Goal: Transaction & Acquisition: Purchase product/service

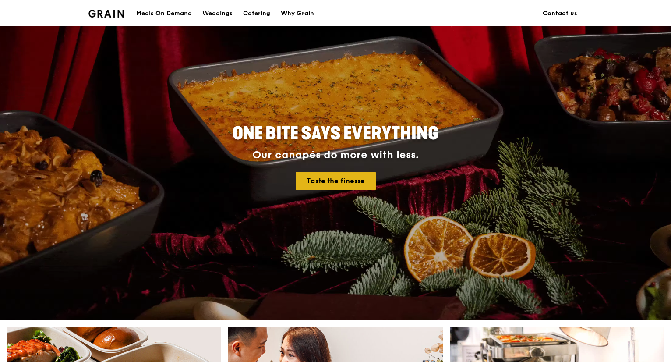
scroll to position [219, 0]
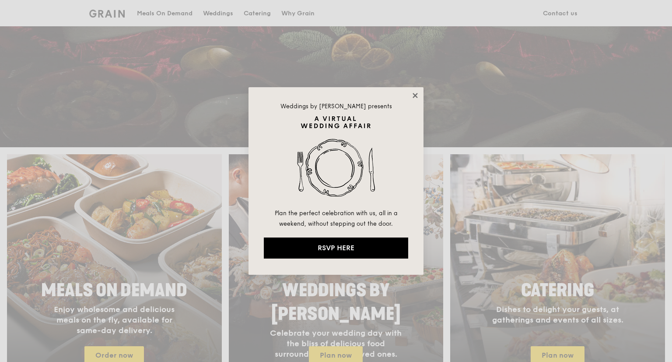
click at [415, 96] on icon at bounding box center [415, 95] width 8 height 8
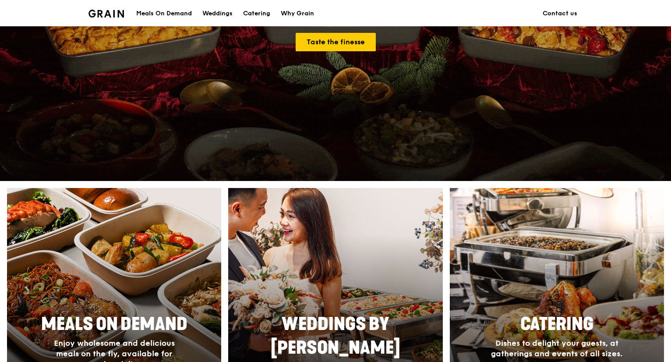
scroll to position [306, 0]
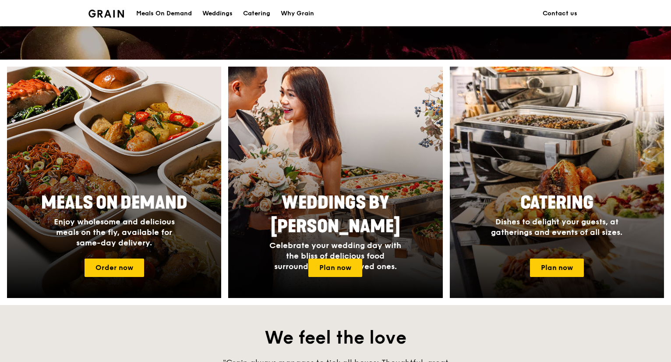
click at [556, 255] on div at bounding box center [556, 182] width 235 height 254
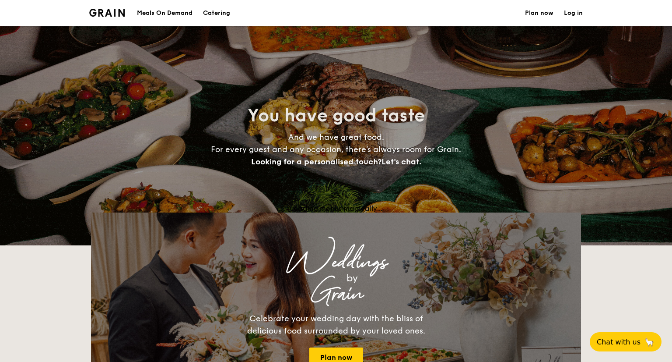
select select
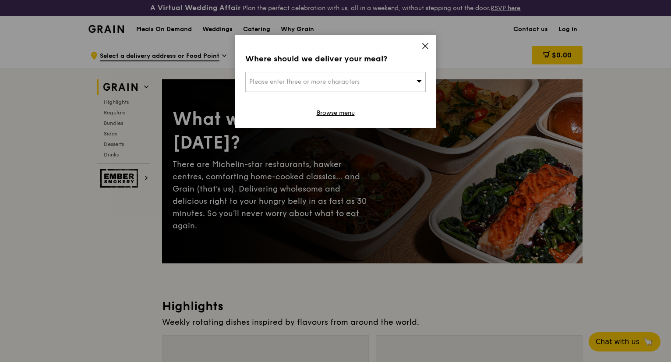
click at [383, 78] on div "Please enter three or more characters" at bounding box center [335, 82] width 180 height 20
type input "408826"
type input "joan.chua@georgfischer.com"
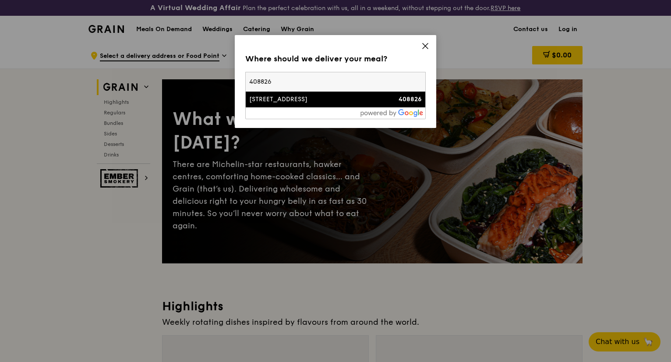
click at [327, 98] on div "[STREET_ADDRESS]" at bounding box center [314, 99] width 130 height 9
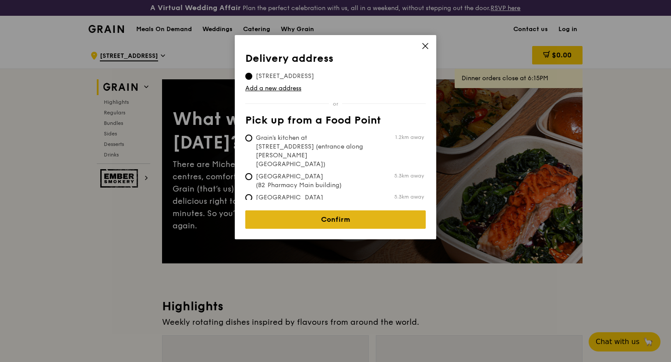
click at [323, 218] on link "Confirm" at bounding box center [335, 219] width 180 height 18
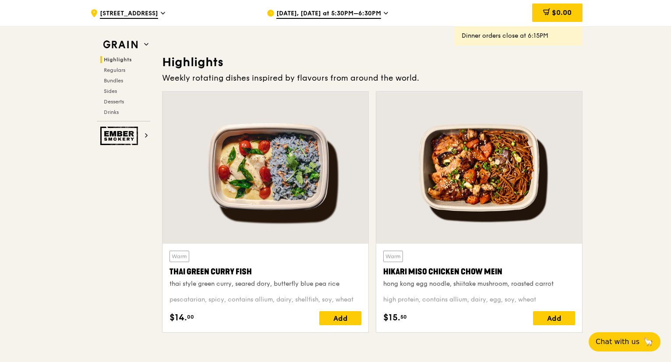
scroll to position [306, 0]
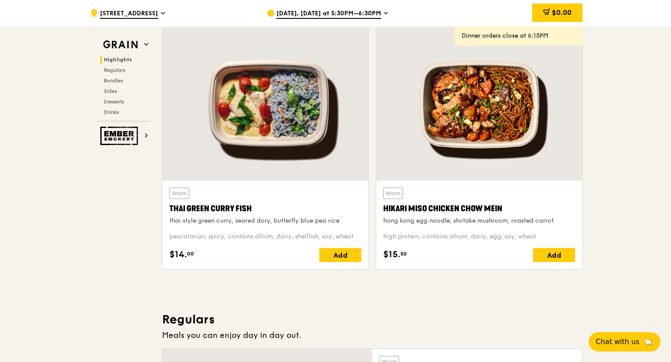
click at [311, 128] on div at bounding box center [265, 104] width 206 height 152
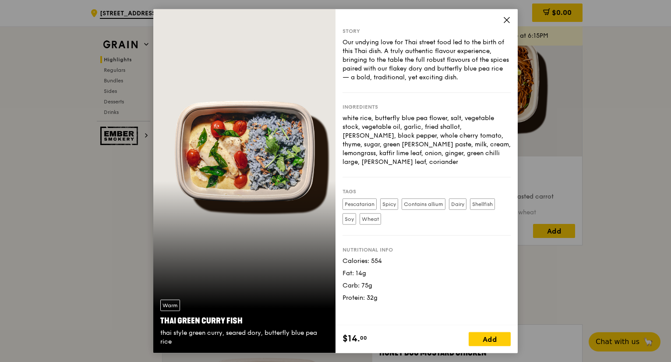
scroll to position [350, 0]
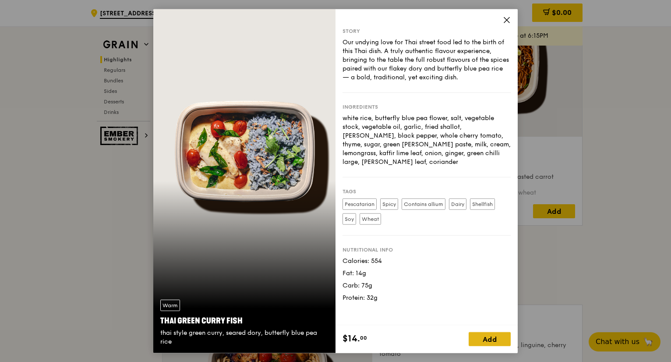
click at [480, 334] on div "Add" at bounding box center [489, 338] width 42 height 14
click at [501, 334] on span at bounding box center [503, 338] width 14 height 14
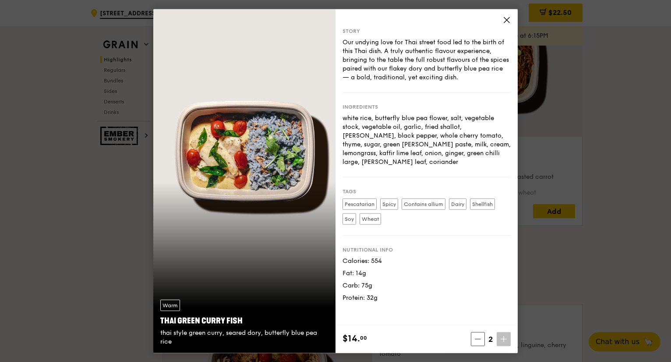
click at [501, 334] on span at bounding box center [503, 338] width 14 height 14
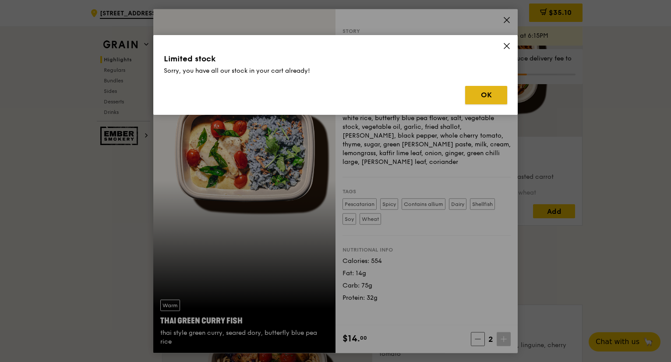
click at [487, 93] on button "OK" at bounding box center [486, 95] width 42 height 18
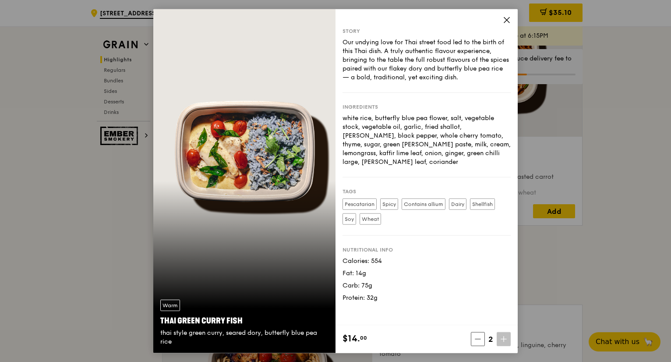
click at [502, 21] on icon at bounding box center [506, 20] width 8 height 8
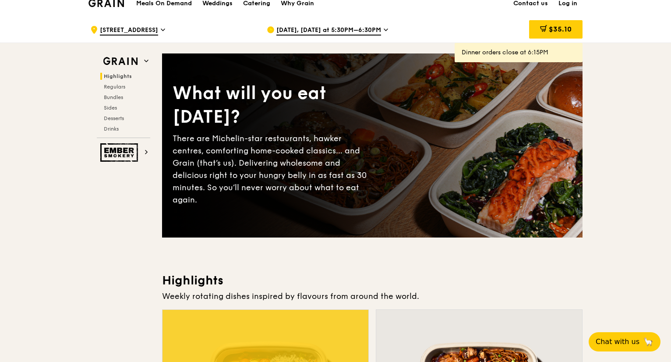
scroll to position [0, 0]
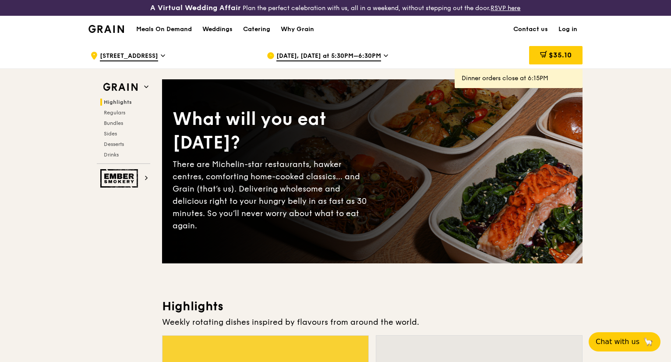
click at [337, 53] on span "Oct 7, Today at 5:30PM–6:30PM" at bounding box center [328, 57] width 105 height 10
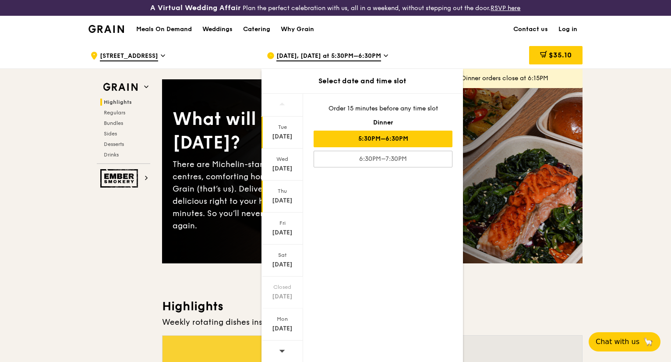
click at [280, 200] on div "Oct 9" at bounding box center [282, 200] width 39 height 9
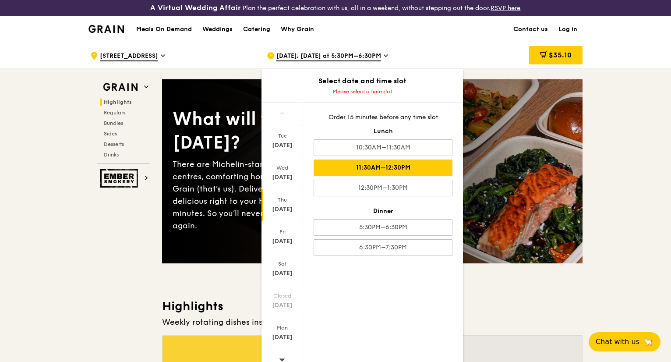
click at [361, 170] on div "11:30AM–12:30PM" at bounding box center [382, 167] width 139 height 17
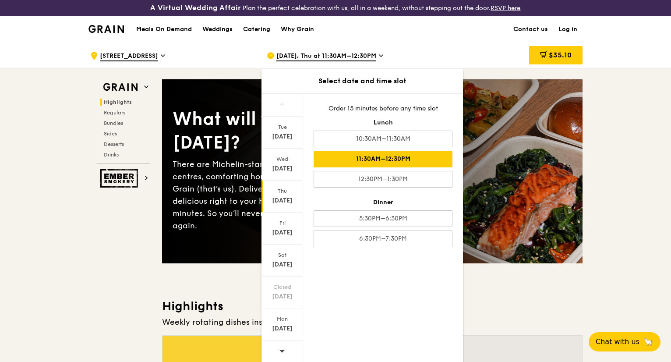
click at [492, 326] on div "Weekly rotating dishes inspired by flavours from around the world." at bounding box center [372, 322] width 420 height 12
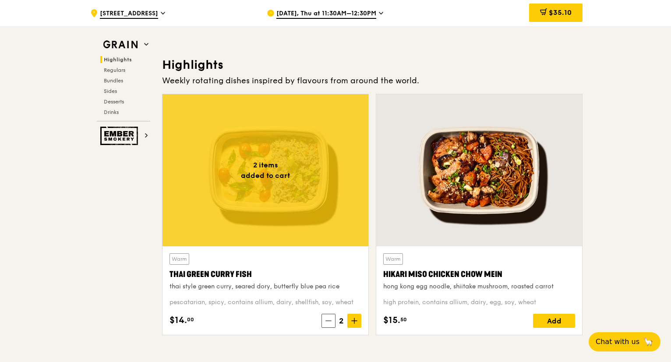
scroll to position [306, 0]
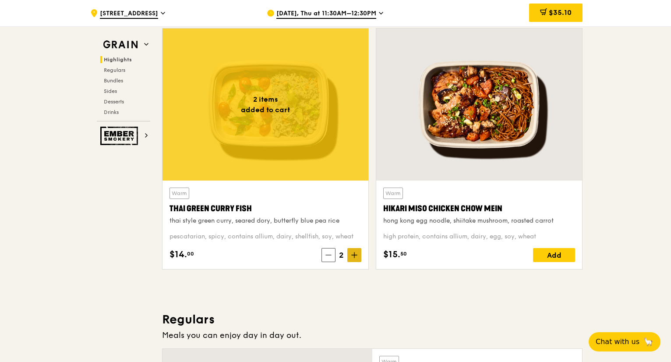
click at [351, 253] on icon at bounding box center [354, 255] width 6 height 6
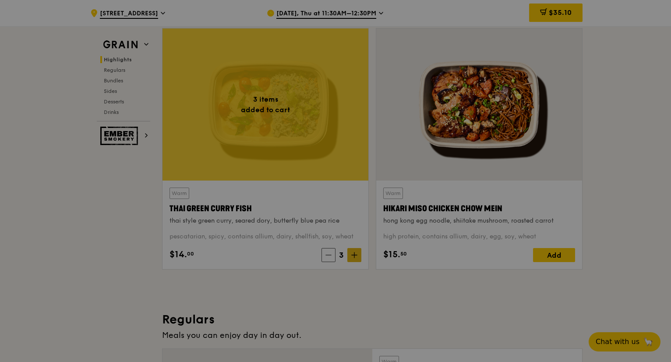
click at [351, 253] on div at bounding box center [335, 181] width 671 height 362
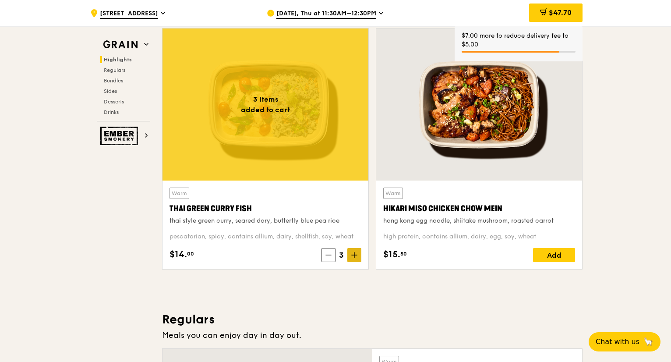
click at [351, 253] on icon at bounding box center [354, 255] width 6 height 6
click at [352, 255] on icon at bounding box center [353, 255] width 5 height 0
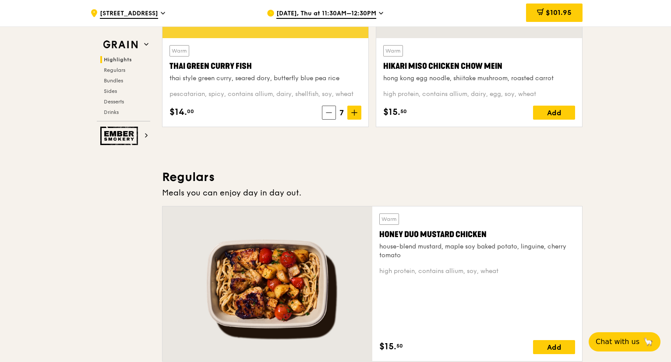
scroll to position [350, 0]
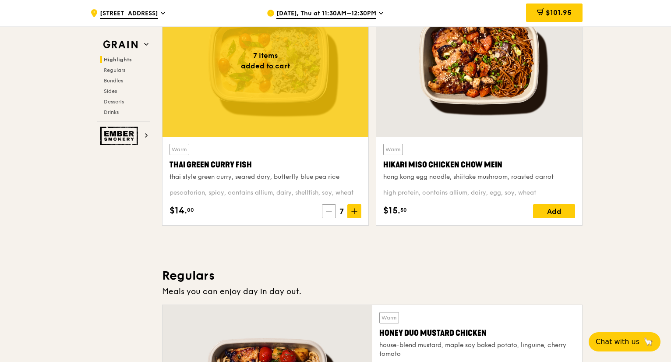
click at [331, 214] on span at bounding box center [329, 211] width 14 height 14
click at [331, 214] on span at bounding box center [328, 211] width 14 height 14
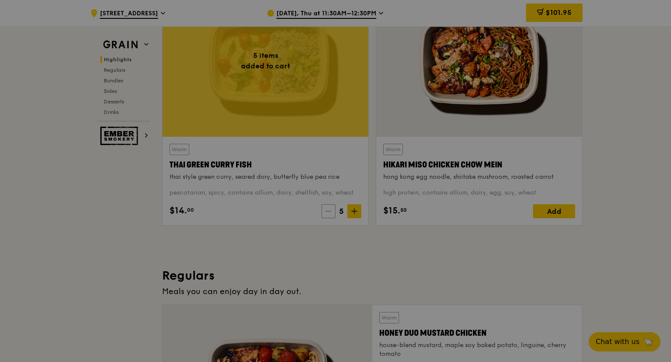
click at [330, 214] on div at bounding box center [335, 181] width 671 height 362
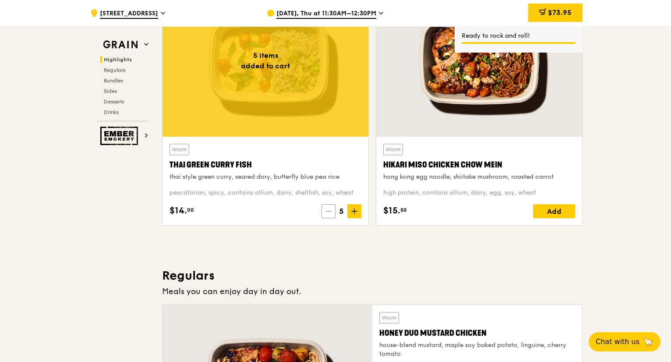
click at [330, 213] on icon at bounding box center [328, 211] width 6 height 6
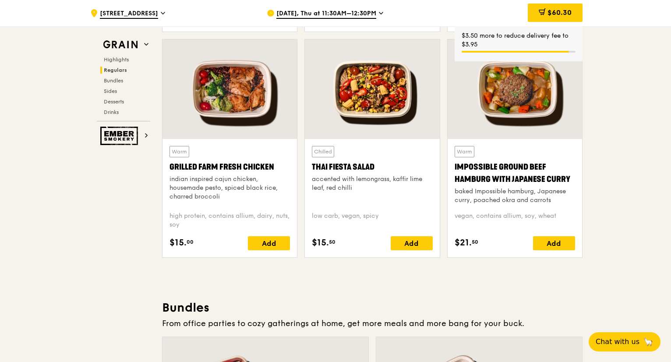
scroll to position [1050, 0]
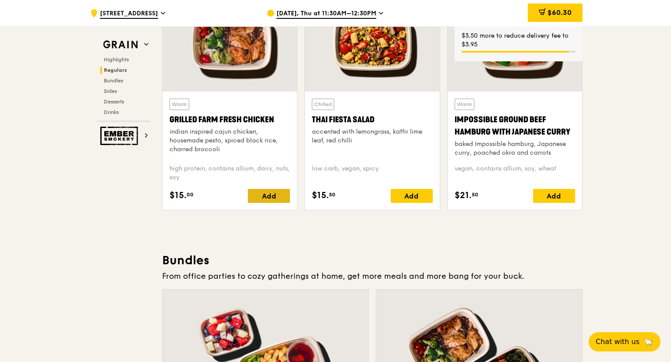
click at [276, 189] on div "Add" at bounding box center [269, 196] width 42 height 14
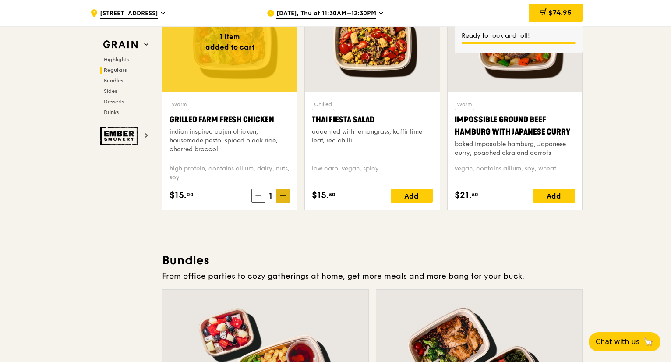
click at [281, 196] on icon at bounding box center [282, 196] width 5 height 0
click at [281, 194] on icon at bounding box center [283, 196] width 6 height 6
click at [549, 12] on span "$104.95" at bounding box center [557, 12] width 27 height 8
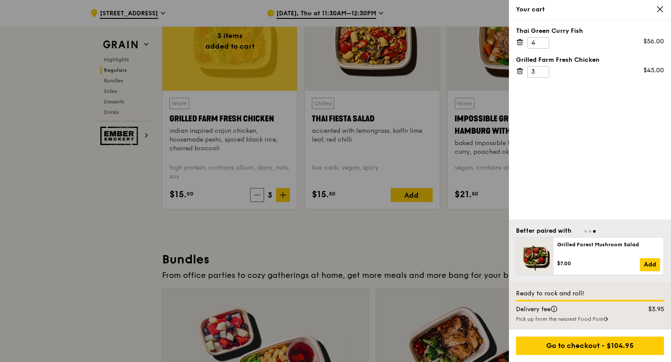
scroll to position [1052, 0]
click at [591, 344] on div "Go to checkout - $104.95" at bounding box center [590, 345] width 148 height 18
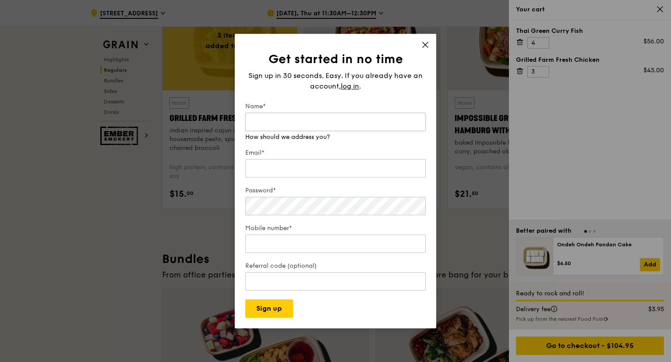
click at [284, 122] on input "Name*" at bounding box center [335, 121] width 180 height 18
click at [347, 87] on span "log in" at bounding box center [350, 86] width 18 height 11
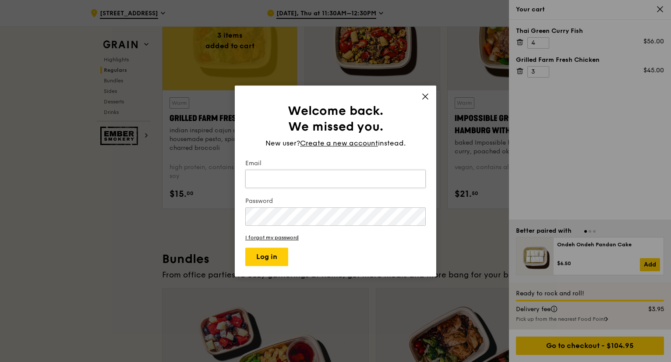
type input "joan.chua@georgfischer.com"
click at [322, 174] on input "joan.chua@georgfischer.com" at bounding box center [335, 178] width 180 height 18
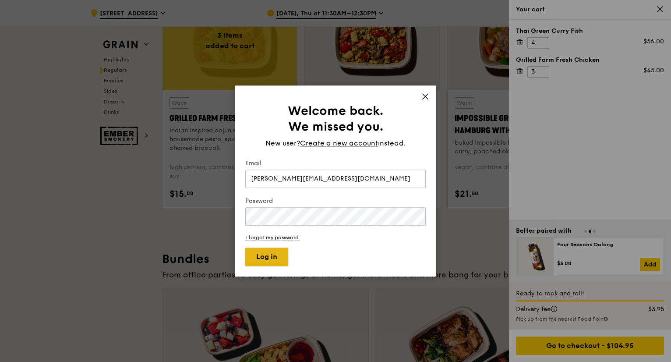
click at [282, 253] on button "Log in" at bounding box center [266, 256] width 43 height 18
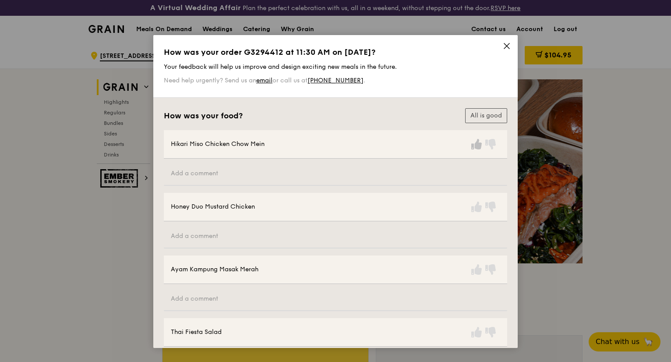
click at [478, 145] on icon at bounding box center [476, 144] width 11 height 11
click at [471, 214] on div "Honey Duo Mustard Chicken" at bounding box center [335, 207] width 343 height 28
click at [474, 210] on icon at bounding box center [476, 206] width 11 height 11
click at [485, 116] on button "All is good" at bounding box center [486, 115] width 42 height 15
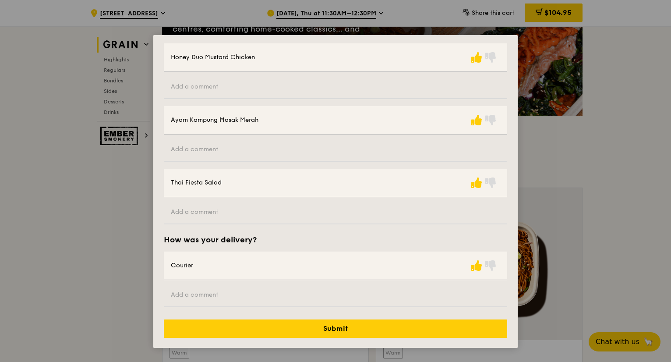
scroll to position [219, 0]
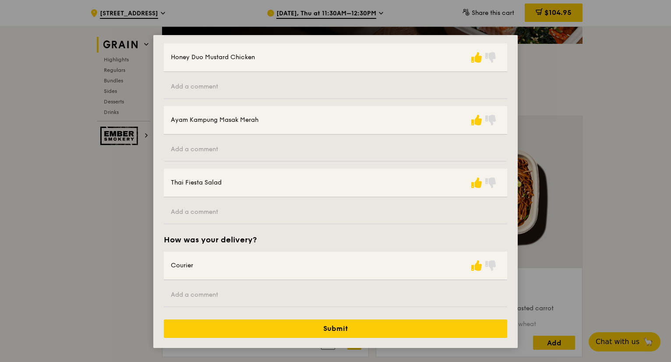
click at [405, 338] on div "Submit" at bounding box center [335, 332] width 364 height 36
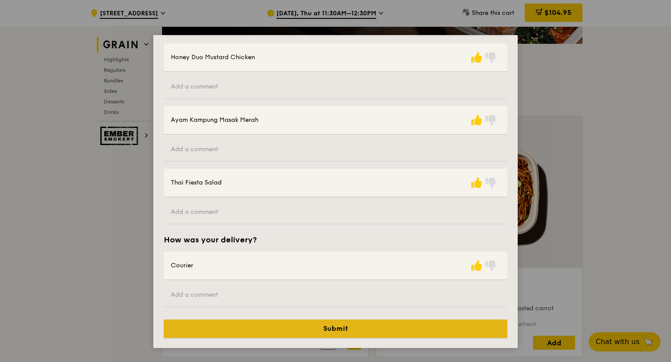
click at [407, 333] on button "Submit" at bounding box center [335, 328] width 343 height 18
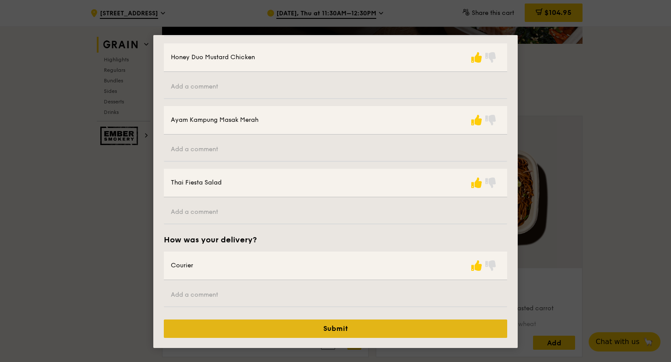
scroll to position [0, 0]
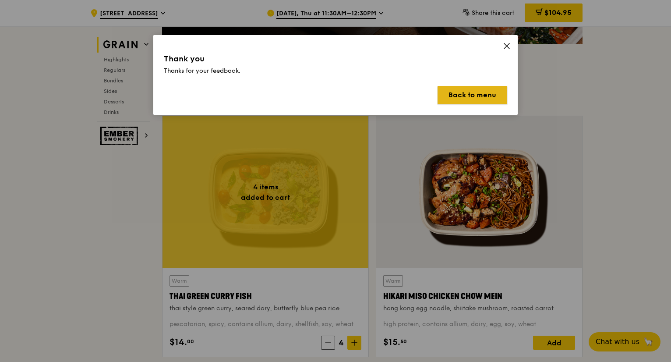
click at [455, 102] on button "Back to menu" at bounding box center [472, 95] width 70 height 18
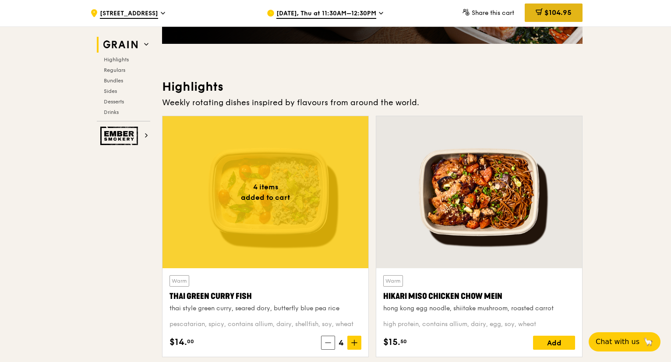
click at [560, 5] on div "$104.95" at bounding box center [553, 13] width 58 height 18
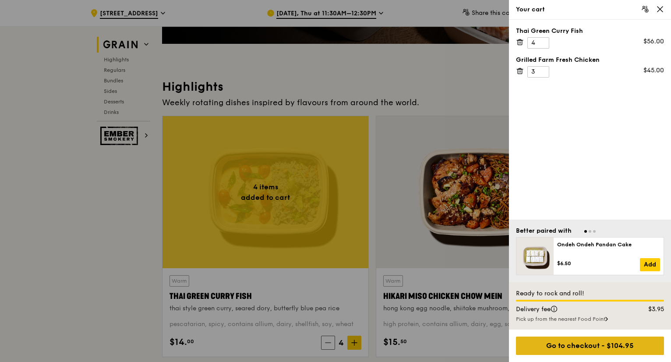
click at [611, 344] on div "Go to checkout - $104.95" at bounding box center [590, 345] width 148 height 18
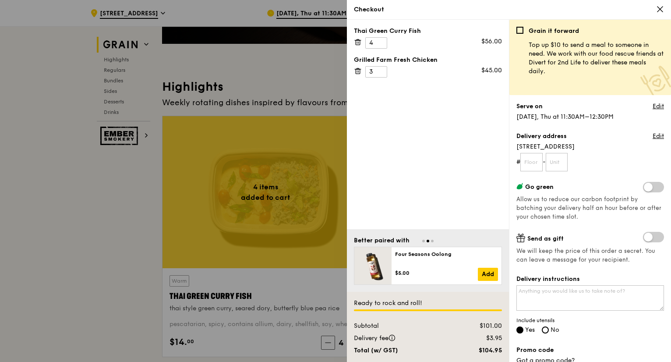
click at [547, 163] on form "# -" at bounding box center [590, 162] width 148 height 18
click at [537, 161] on input "text" at bounding box center [531, 162] width 22 height 18
type input "03"
click at [556, 165] on input "text" at bounding box center [556, 162] width 22 height 18
type input "01"
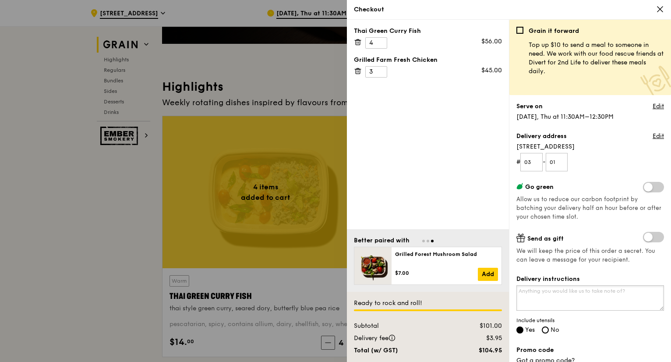
click at [580, 289] on textarea "Delivery instructions" at bounding box center [590, 297] width 148 height 25
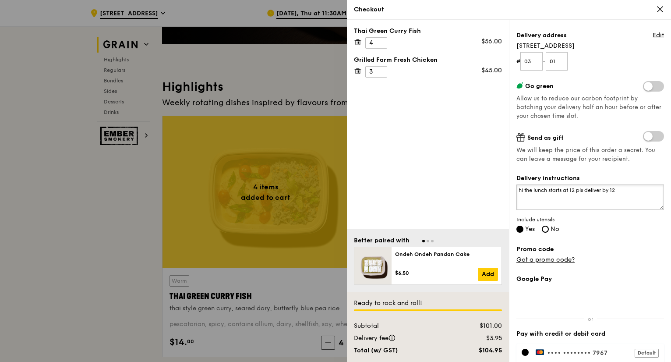
scroll to position [193, 0]
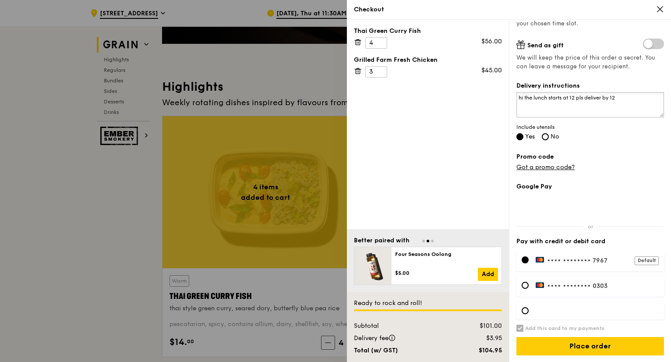
type textarea "hi the lunch starts at 12 pls deliver by 12"
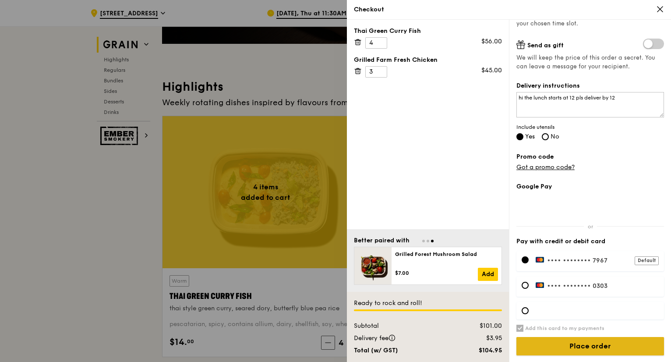
click at [567, 347] on input "Place order" at bounding box center [590, 346] width 148 height 18
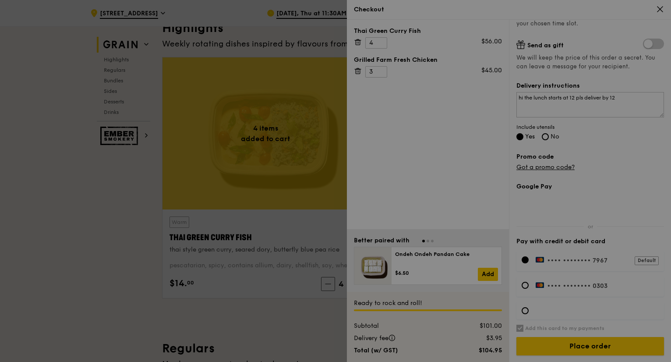
scroll to position [350, 0]
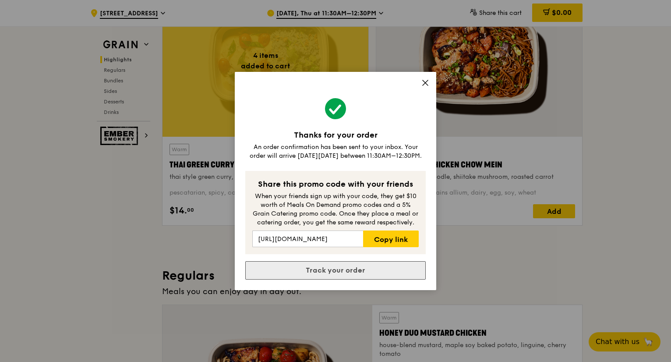
click at [350, 270] on link "Track your order" at bounding box center [335, 270] width 180 height 18
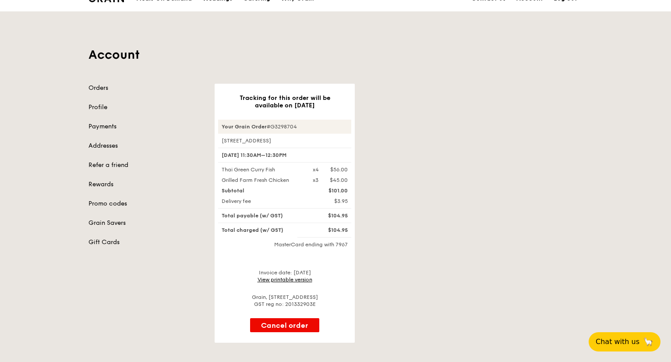
scroll to position [44, 0]
